Goal: Transaction & Acquisition: Download file/media

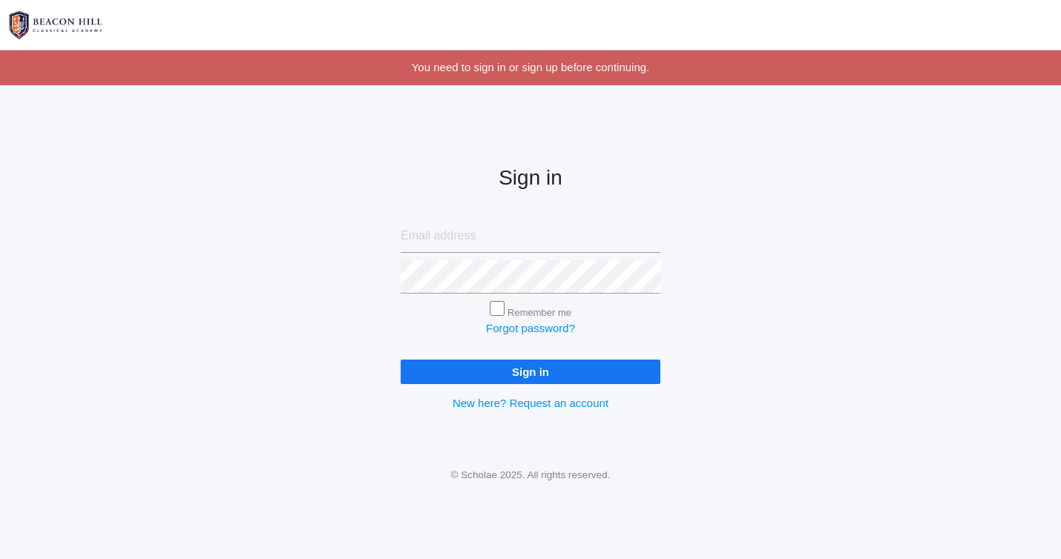
click at [543, 246] on input "email" at bounding box center [531, 236] width 260 height 33
type input "[PERSON_NAME][EMAIL_ADDRESS][DOMAIN_NAME]"
click at [401, 360] on input "Sign in" at bounding box center [531, 372] width 260 height 24
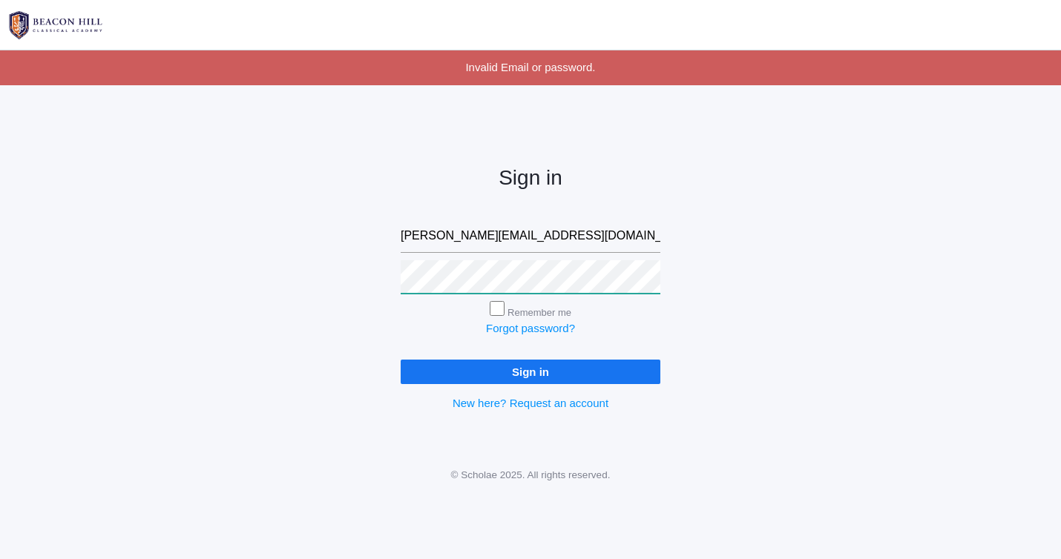
click at [401, 360] on input "Sign in" at bounding box center [531, 372] width 260 height 24
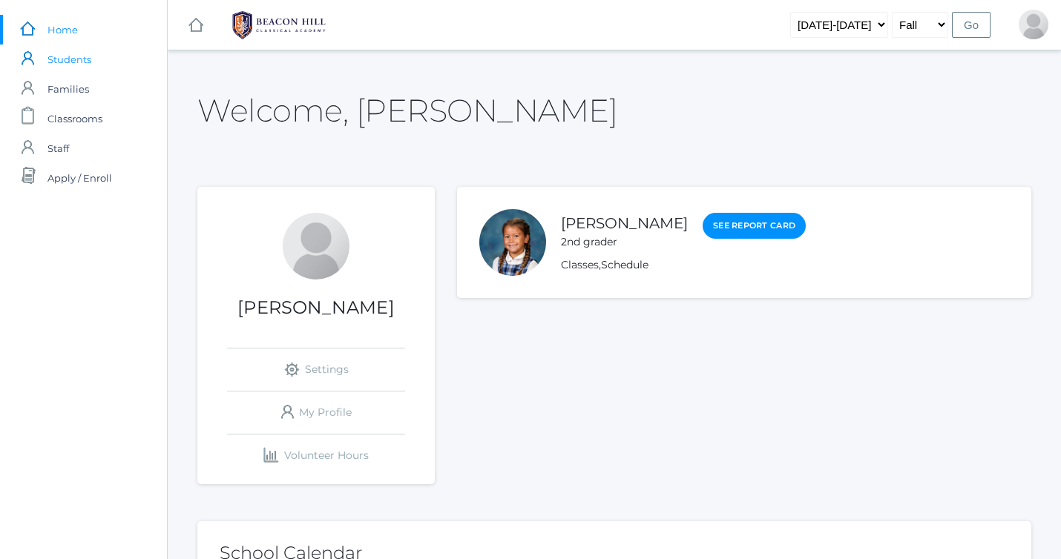
click at [62, 58] on span "Students" at bounding box center [69, 60] width 44 height 30
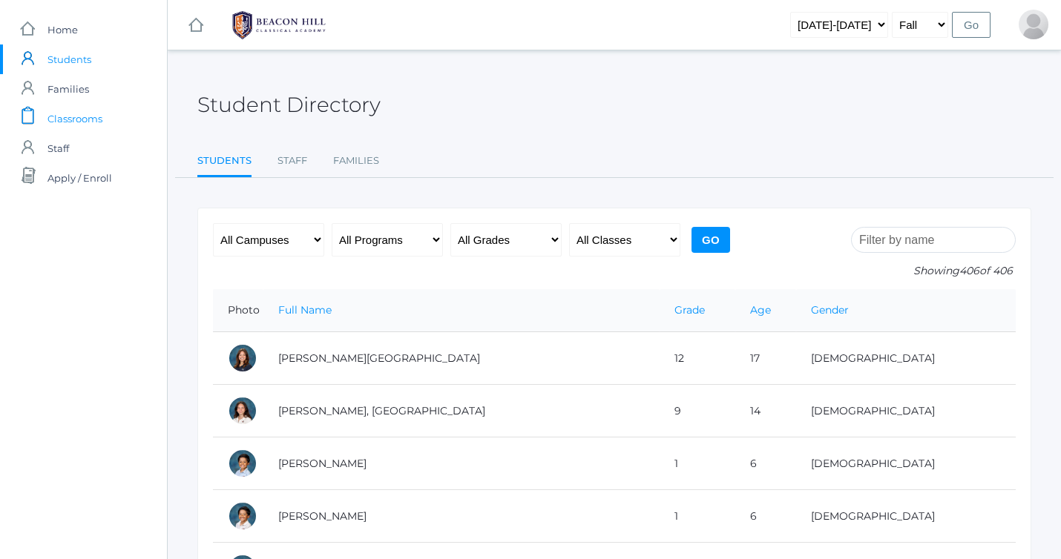
click at [79, 119] on span "Classrooms" at bounding box center [74, 119] width 55 height 30
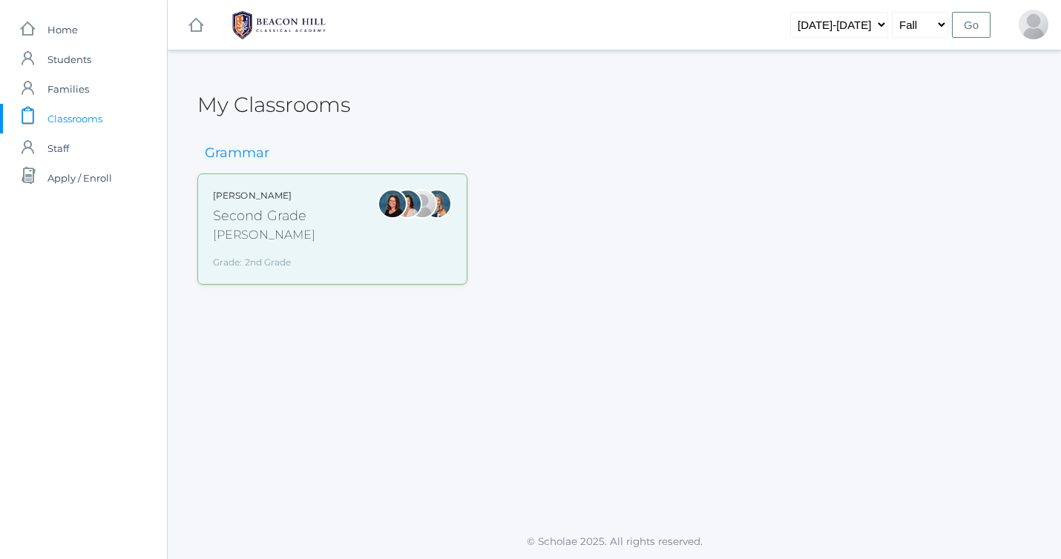
click at [265, 220] on div "Second Grade" at bounding box center [264, 216] width 102 height 20
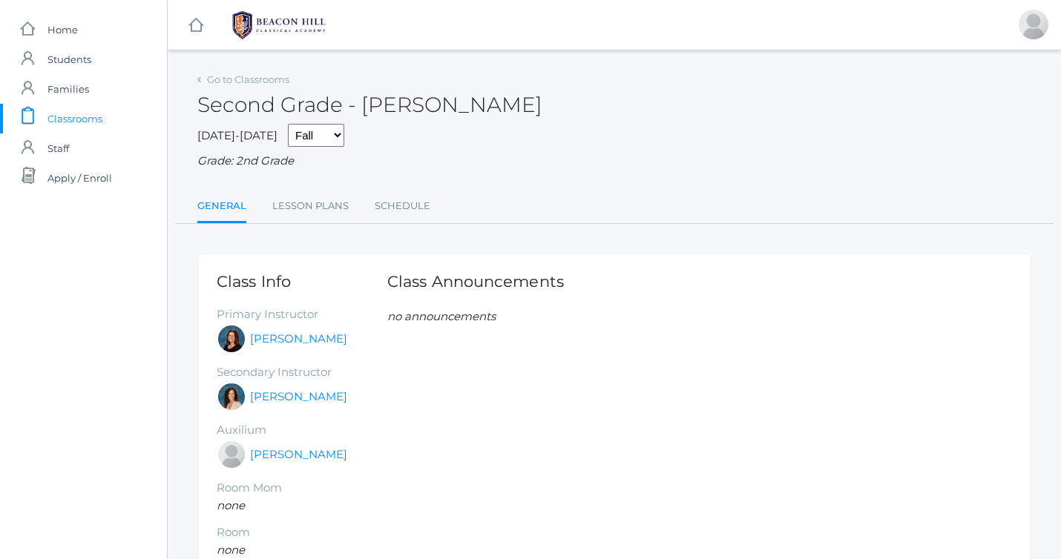
click at [310, 225] on div "Go to Classrooms Second Grade - [PERSON_NAME] [DATE]-[DATE] Fall Spring Grade: …" at bounding box center [614, 353] width 834 height 569
click at [310, 212] on link "Lesson Plans" at bounding box center [310, 206] width 76 height 30
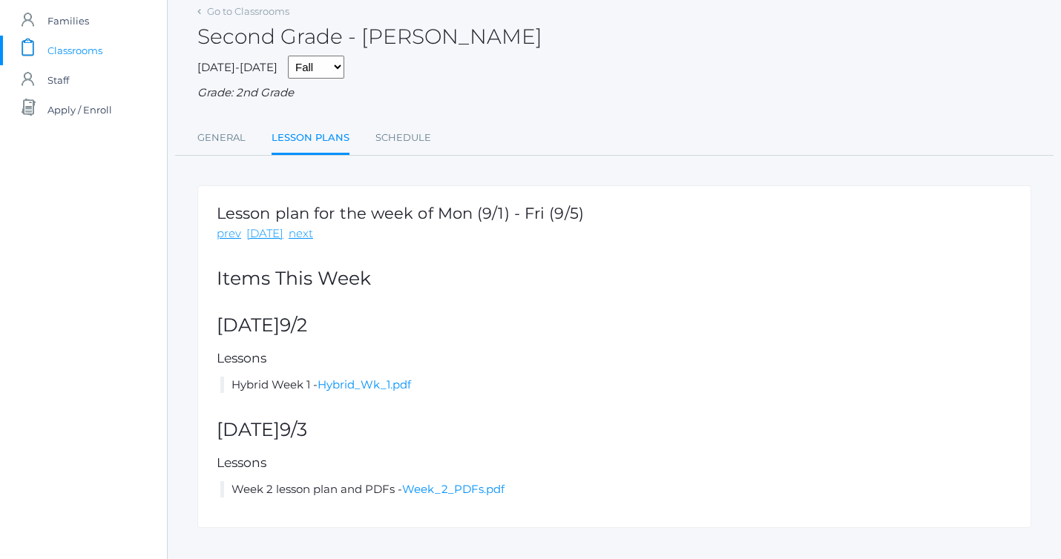
scroll to position [79, 0]
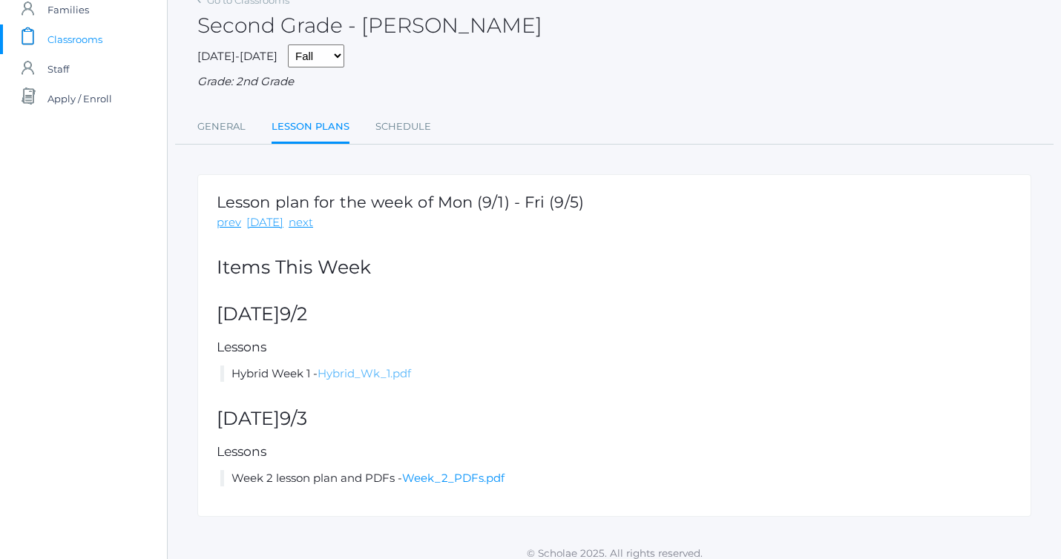
click at [388, 371] on link "Hybrid_Wk_1.pdf" at bounding box center [363, 373] width 93 height 14
